Goal: Information Seeking & Learning: Learn about a topic

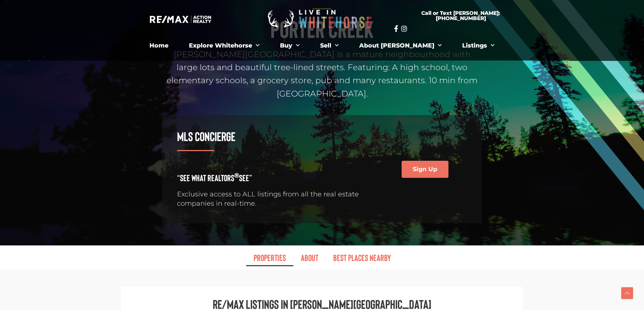
scroll to position [304, 0]
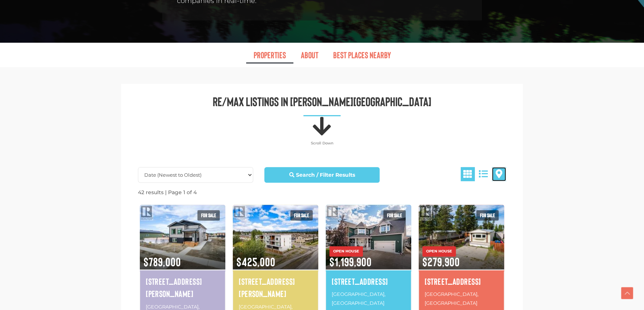
click at [497, 170] on span at bounding box center [499, 174] width 7 height 9
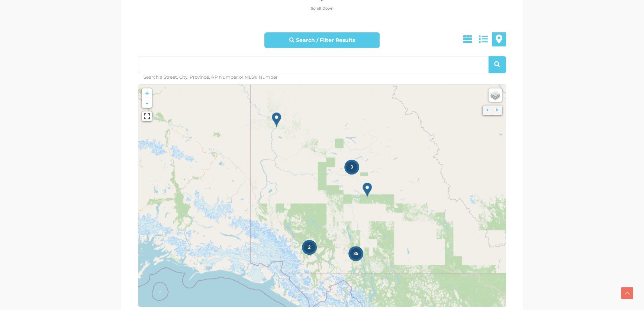
scroll to position [473, 0]
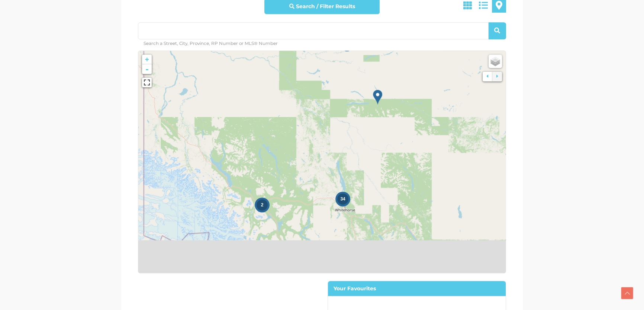
drag, startPoint x: 346, startPoint y: 201, endPoint x: 345, endPoint y: 135, distance: 66.9
click at [345, 135] on icon at bounding box center [320, 102] width 383 height 232
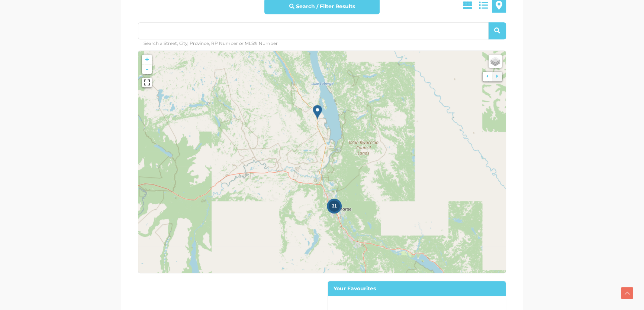
drag, startPoint x: 346, startPoint y: 177, endPoint x: 346, endPoint y: 132, distance: 45.0
click at [346, 132] on icon at bounding box center [322, 119] width 383 height 232
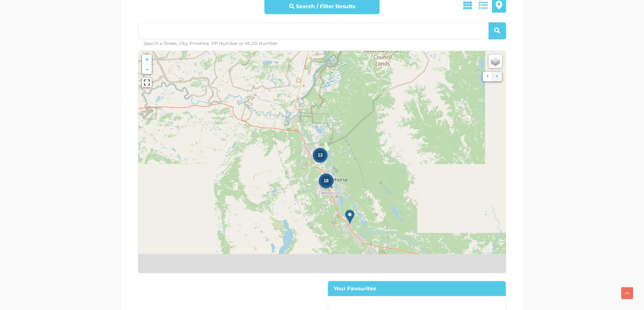
drag, startPoint x: 349, startPoint y: 157, endPoint x: 352, endPoint y: 122, distance: 35.0
click at [352, 122] on icon at bounding box center [323, 132] width 383 height 232
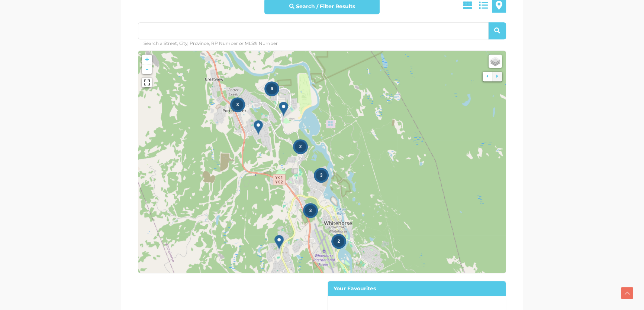
drag, startPoint x: 333, startPoint y: 165, endPoint x: 355, endPoint y: 150, distance: 26.1
click at [355, 150] on icon at bounding box center [343, 148] width 383 height 232
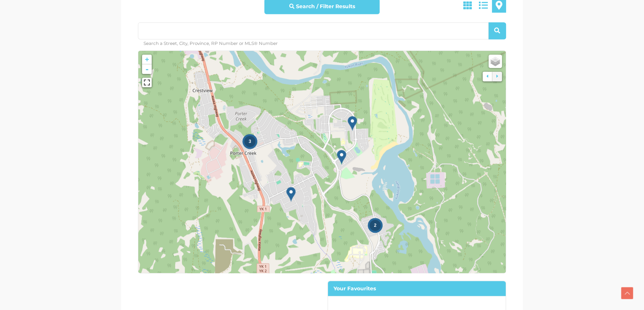
drag, startPoint x: 244, startPoint y: 116, endPoint x: 271, endPoint y: 191, distance: 79.2
click at [271, 191] on icon at bounding box center [349, 236] width 383 height 232
click at [291, 187] on img at bounding box center [290, 194] width 9 height 15
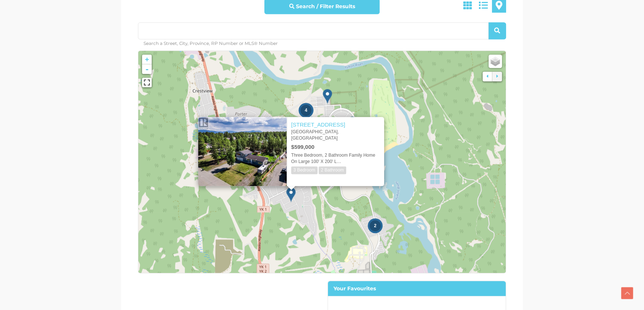
click at [272, 190] on icon at bounding box center [321, 162] width 383 height 232
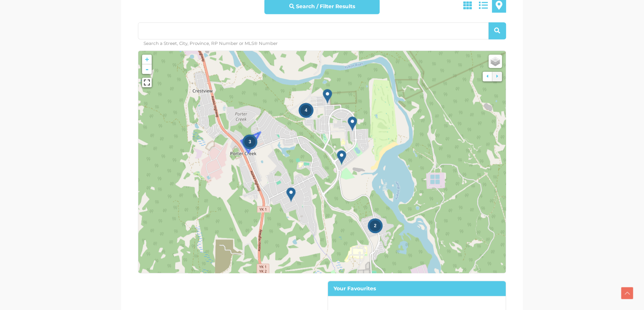
click at [248, 136] on div "3" at bounding box center [249, 141] width 11 height 11
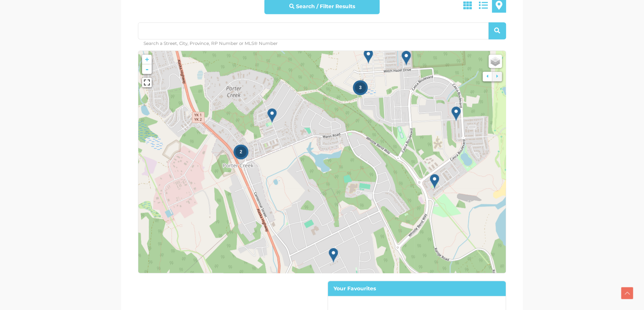
click at [242, 149] on span "2" at bounding box center [241, 151] width 3 height 5
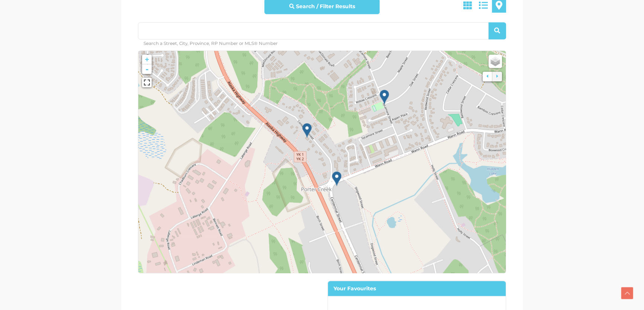
click at [336, 171] on img at bounding box center [336, 178] width 9 height 15
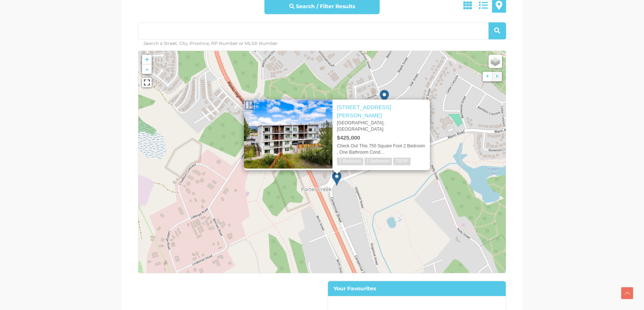
drag, startPoint x: 337, startPoint y: 182, endPoint x: 337, endPoint y: 168, distance: 14.1
click at [337, 182] on icon at bounding box center [321, 162] width 383 height 232
click at [383, 85] on div "× [STREET_ADDRESS][PERSON_NAME] $425,000 Check Out This 750 Square Foot 2 Bedro…" at bounding box center [337, 131] width 216 height 93
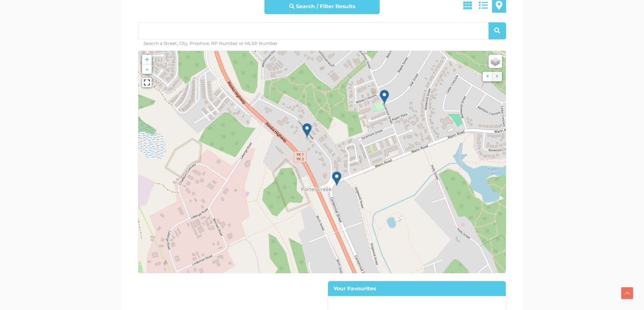
click at [383, 90] on img at bounding box center [384, 97] width 9 height 15
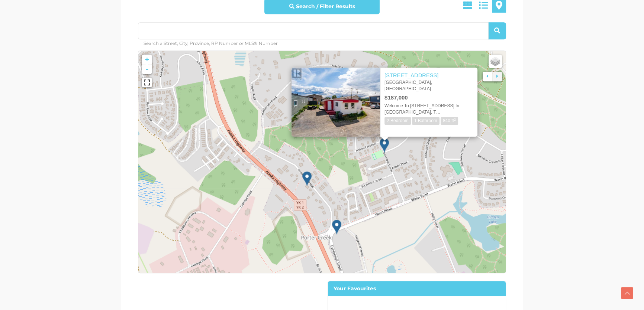
click at [307, 171] on img at bounding box center [306, 178] width 9 height 15
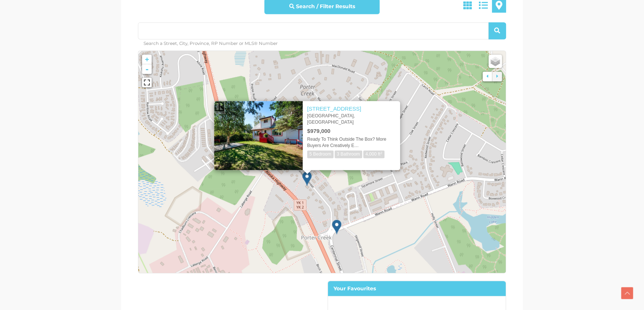
click at [352, 185] on icon at bounding box center [321, 162] width 383 height 232
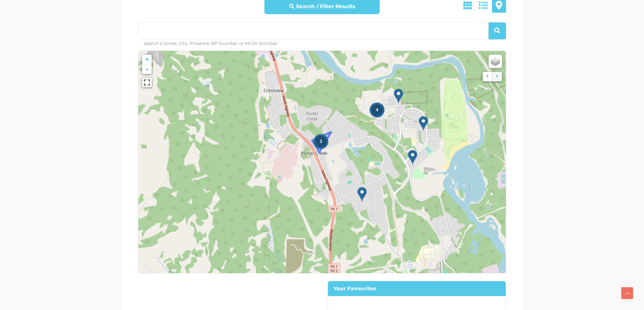
drag, startPoint x: 353, startPoint y: 181, endPoint x: 323, endPoint y: 123, distance: 66.0
click at [323, 136] on div "3" at bounding box center [320, 141] width 11 height 11
click at [415, 150] on img at bounding box center [412, 157] width 9 height 15
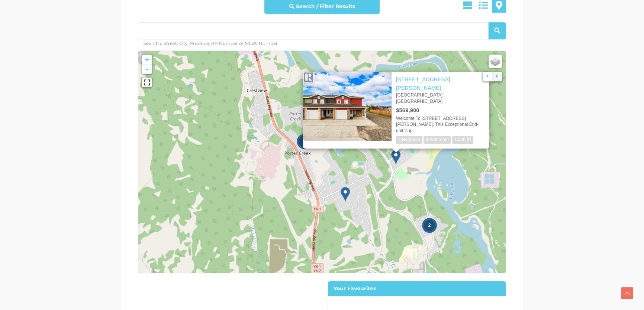
click at [414, 155] on icon at bounding box center [321, 162] width 383 height 232
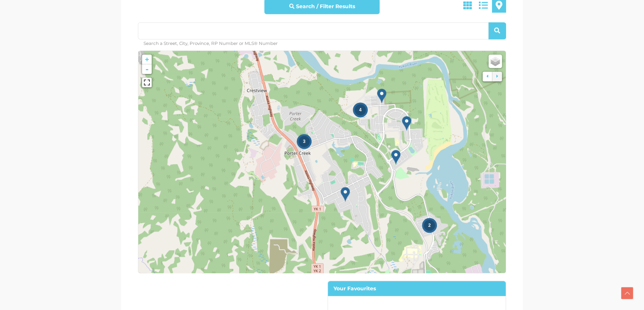
click at [405, 116] on img at bounding box center [406, 123] width 9 height 15
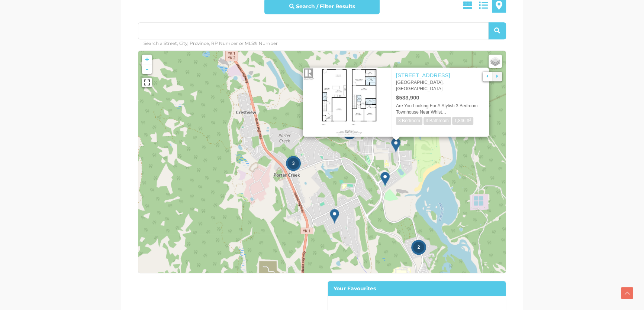
click at [376, 138] on icon at bounding box center [321, 162] width 383 height 232
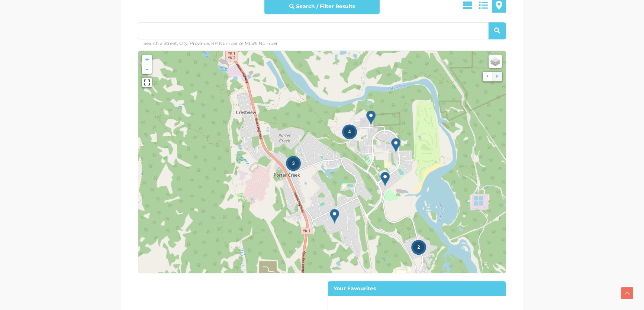
click at [369, 110] on img at bounding box center [370, 117] width 9 height 15
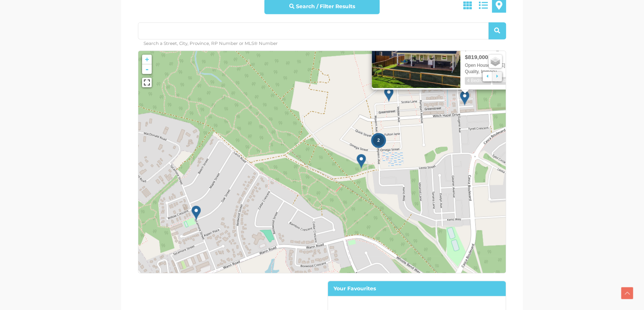
click at [364, 154] on img at bounding box center [361, 161] width 9 height 15
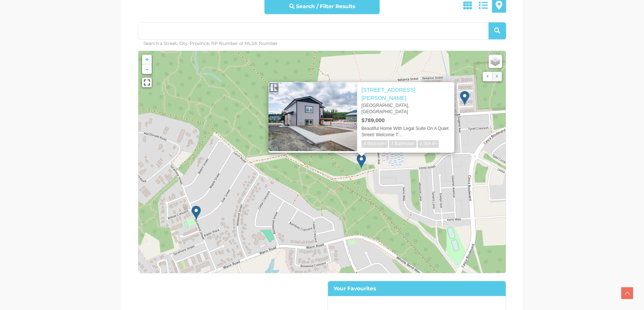
click at [368, 216] on icon at bounding box center [321, 162] width 383 height 232
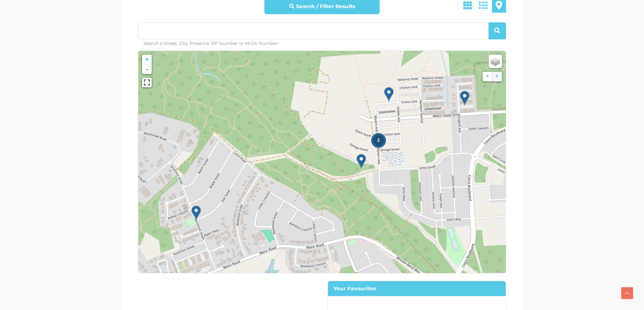
click at [378, 138] on span "2" at bounding box center [378, 140] width 3 height 5
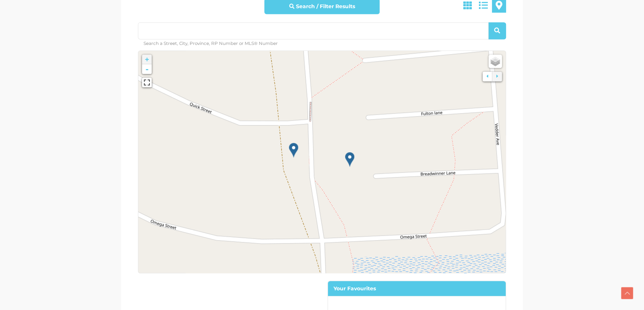
click at [350, 152] on img at bounding box center [349, 159] width 9 height 15
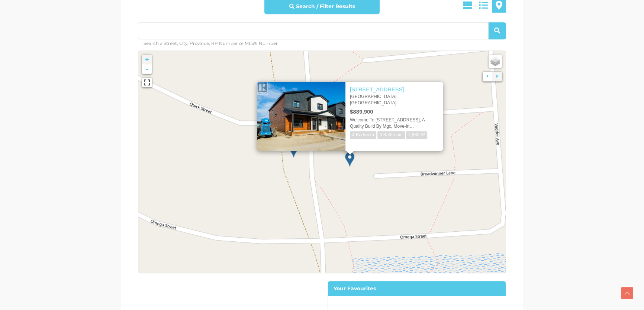
click at [328, 178] on icon at bounding box center [321, 162] width 383 height 232
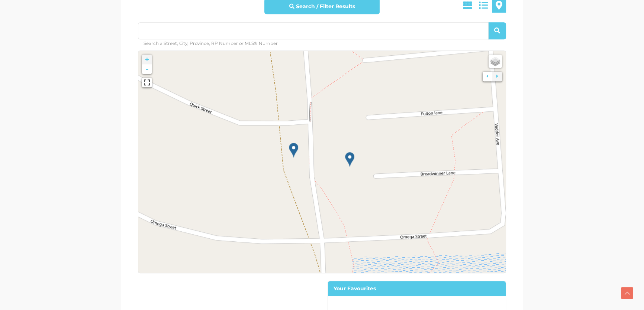
click at [294, 143] on img at bounding box center [293, 150] width 9 height 15
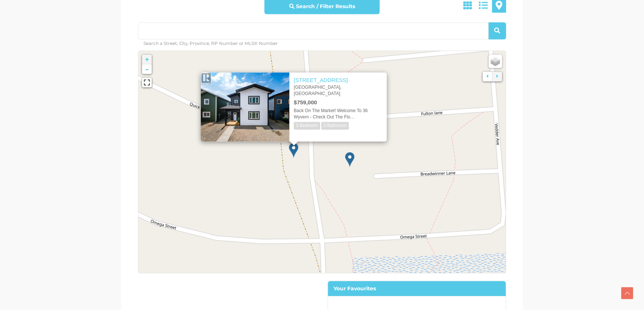
scroll to position [541, 0]
